Goal: Navigation & Orientation: Find specific page/section

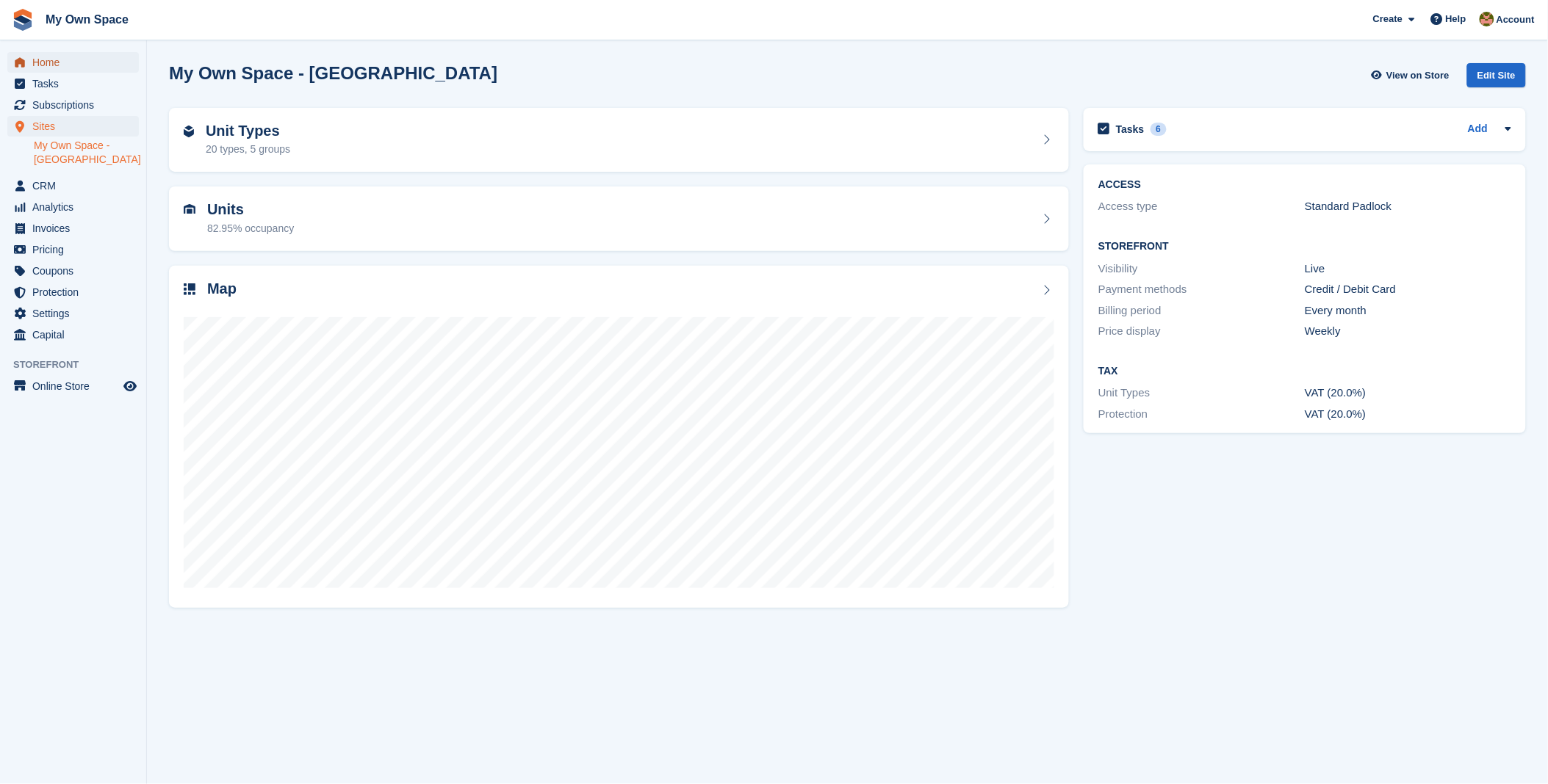
click at [56, 62] on span "Home" at bounding box center [76, 63] width 88 height 20
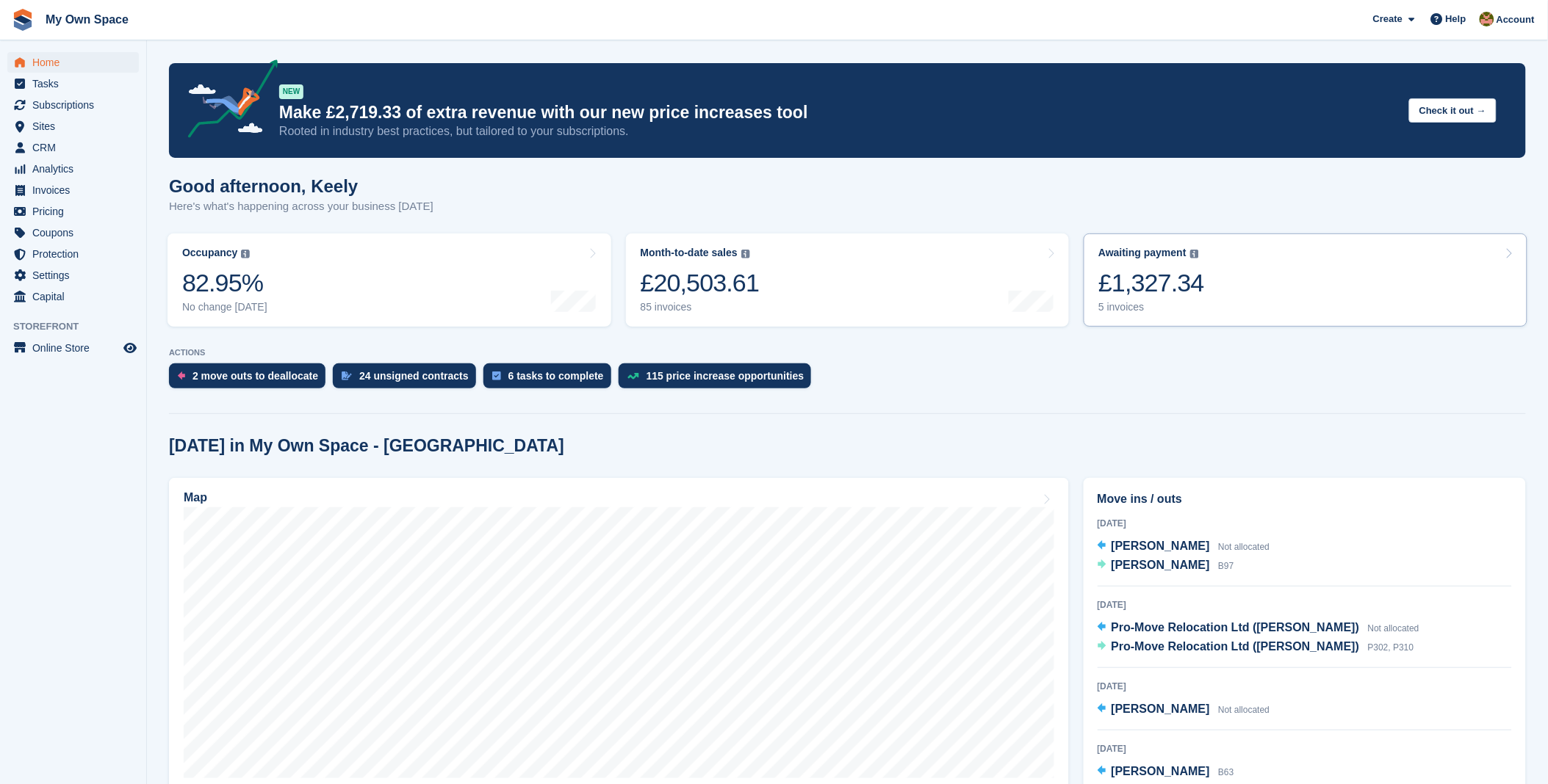
click at [1214, 288] on link "Awaiting payment The total outstanding balance on all open invoices. £1,327.34 …" at bounding box center [1306, 280] width 444 height 93
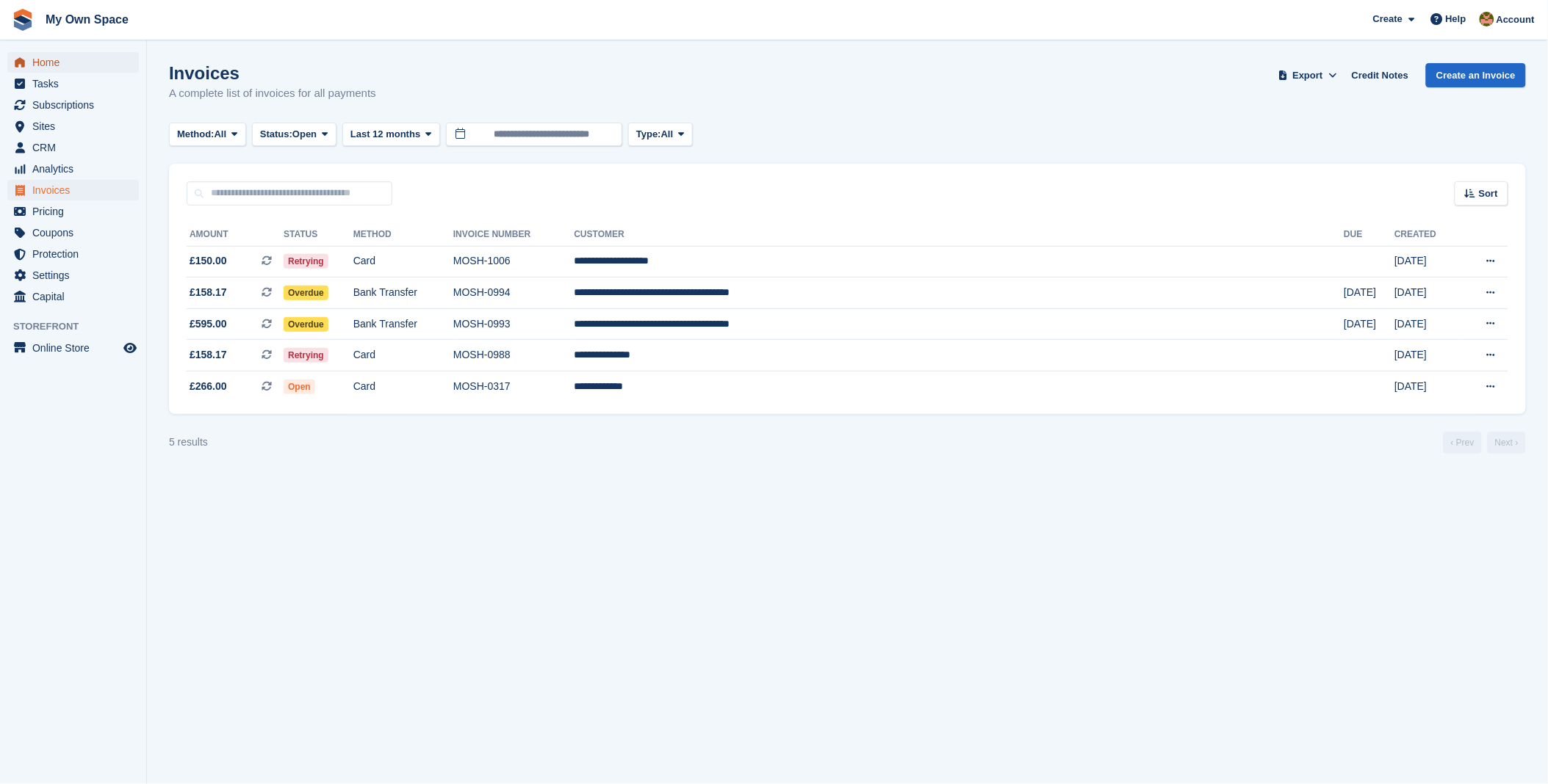
click at [40, 55] on span "Home" at bounding box center [76, 63] width 88 height 20
